Goal: Information Seeking & Learning: Learn about a topic

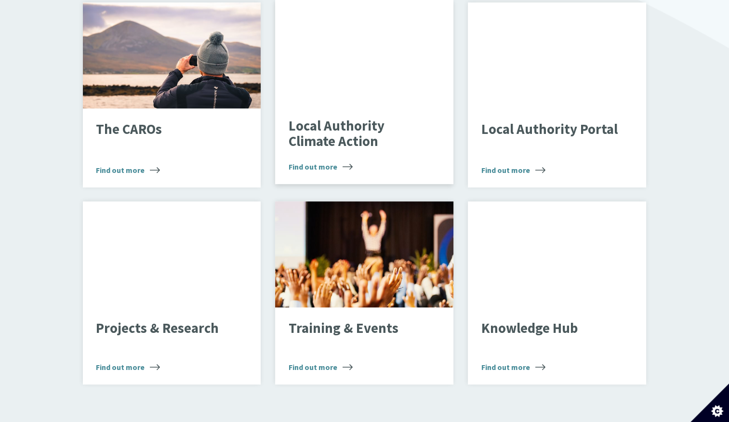
scroll to position [667, 0]
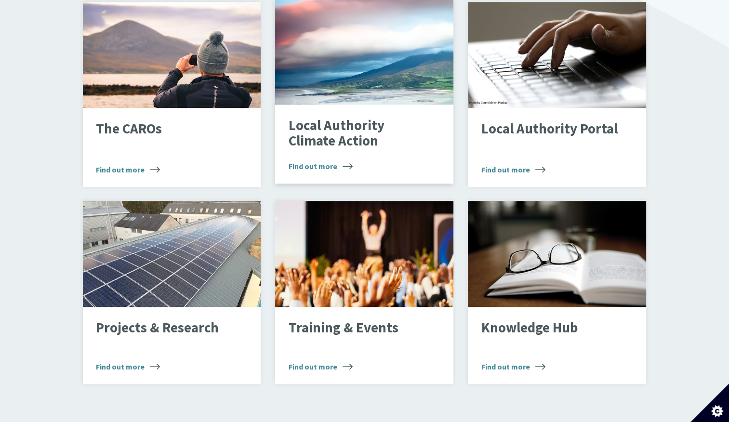
click at [339, 141] on div "Local Authority Climate Action Find out more" at bounding box center [364, 144] width 178 height 79
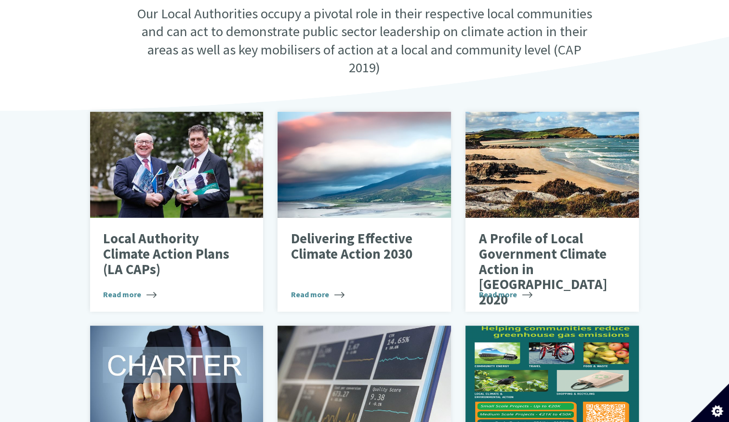
scroll to position [420, 0]
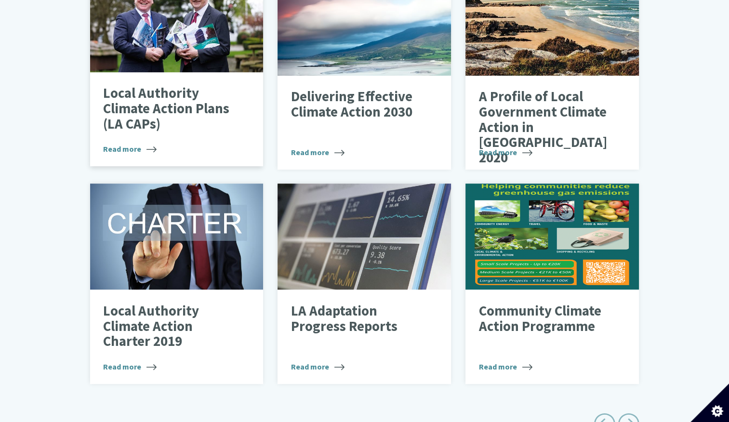
click at [158, 128] on div "Local Authority Climate Action Plans (LA CAPs) Read more" at bounding box center [176, 119] width 173 height 94
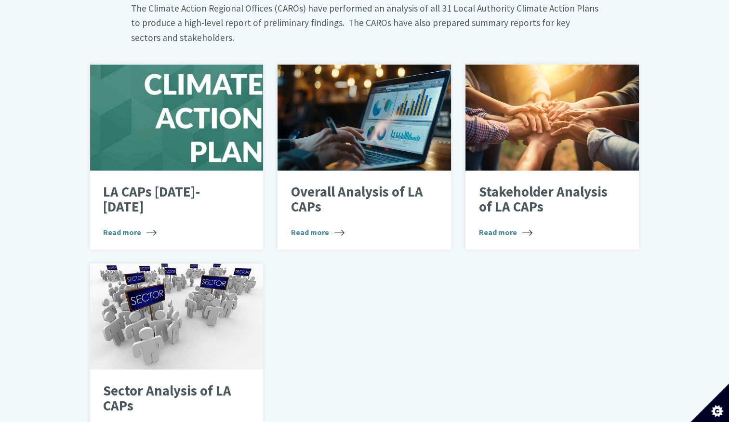
scroll to position [521, 0]
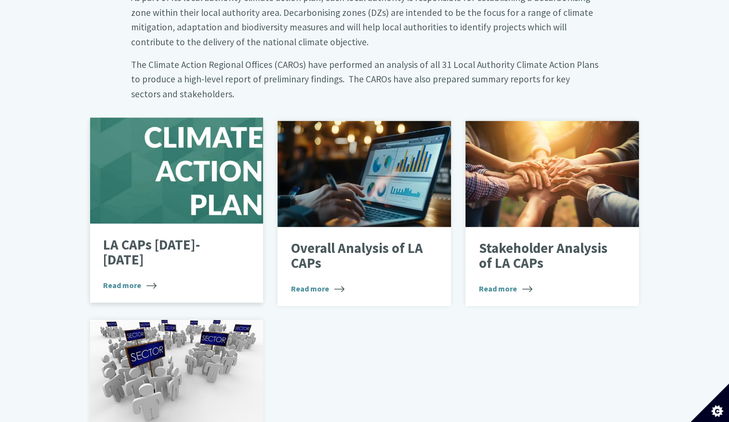
click at [194, 198] on div at bounding box center [176, 171] width 173 height 106
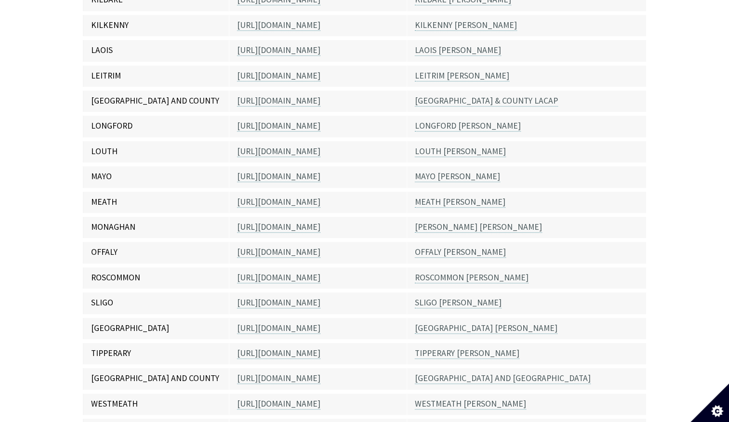
scroll to position [642, 0]
click at [431, 247] on link "OFFALY LACAP" at bounding box center [460, 252] width 91 height 11
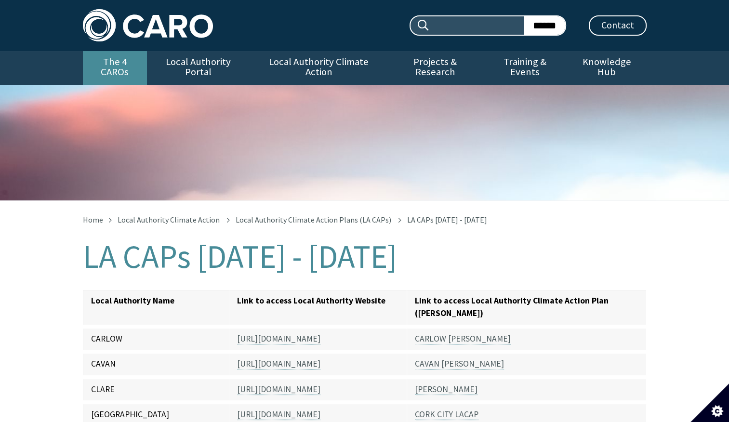
click at [110, 66] on link "The 4 CAROs" at bounding box center [115, 68] width 64 height 34
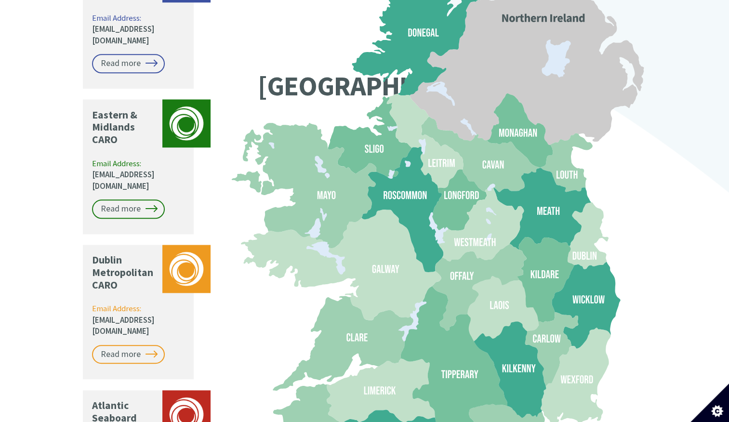
scroll to position [811, 0]
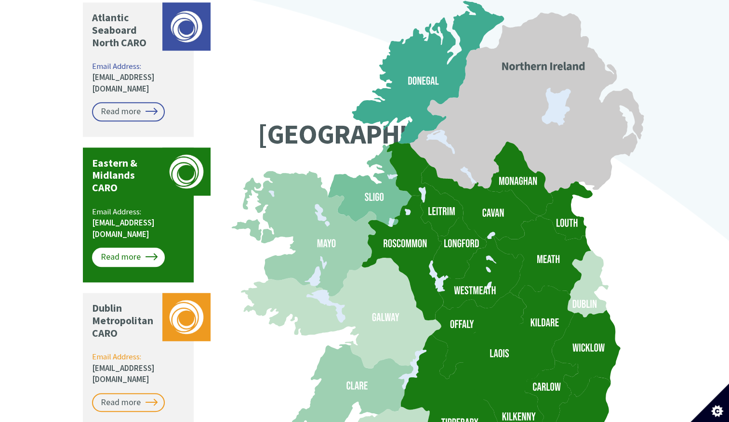
click at [144, 248] on link "Read more" at bounding box center [128, 257] width 73 height 19
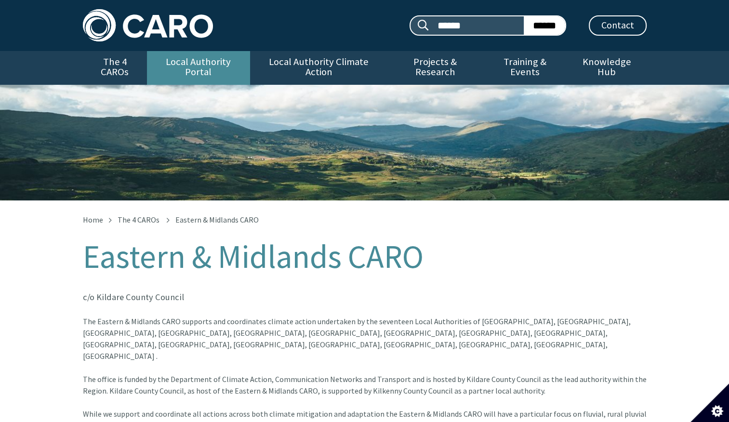
click at [217, 56] on link "Local Authority Portal" at bounding box center [198, 68] width 103 height 34
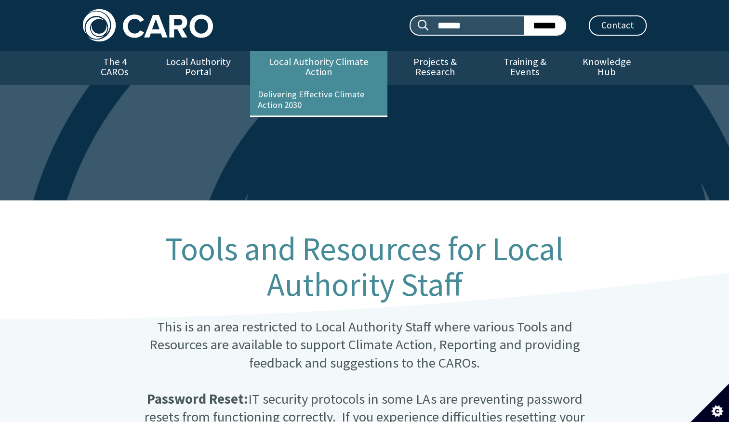
click at [310, 62] on link "Local Authority Climate Action" at bounding box center [318, 68] width 137 height 34
